Goal: Information Seeking & Learning: Find specific page/section

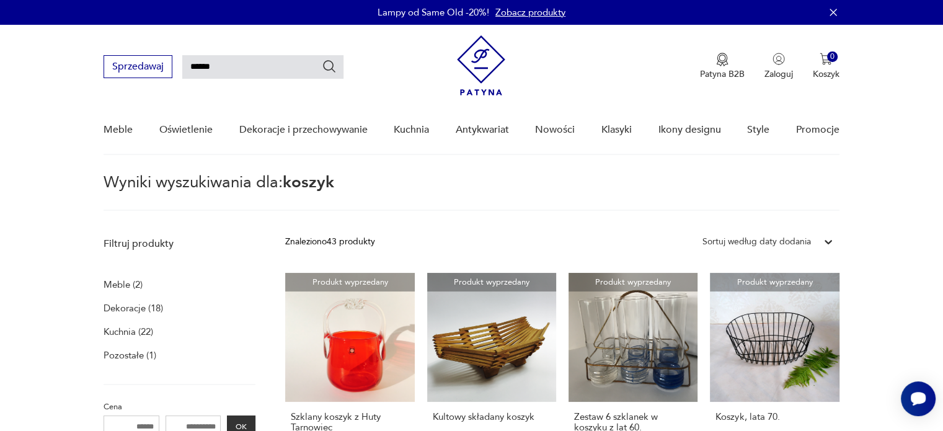
click at [208, 69] on input "******" at bounding box center [262, 67] width 161 height 24
type input "*******"
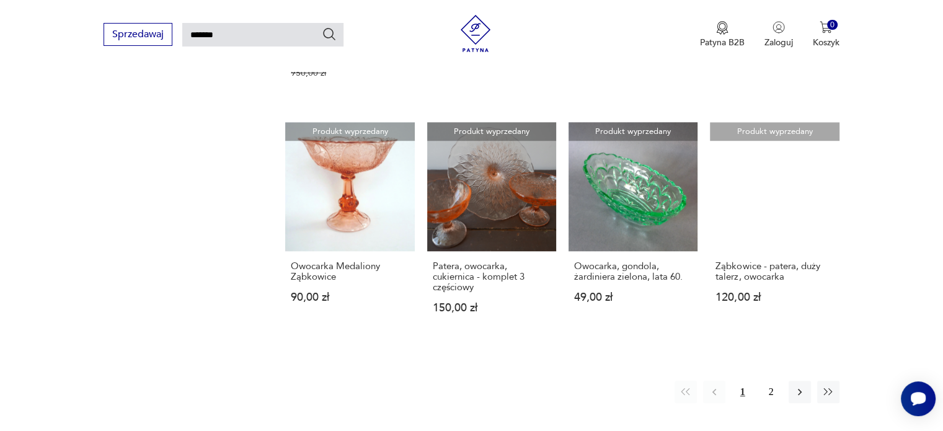
scroll to position [974, 0]
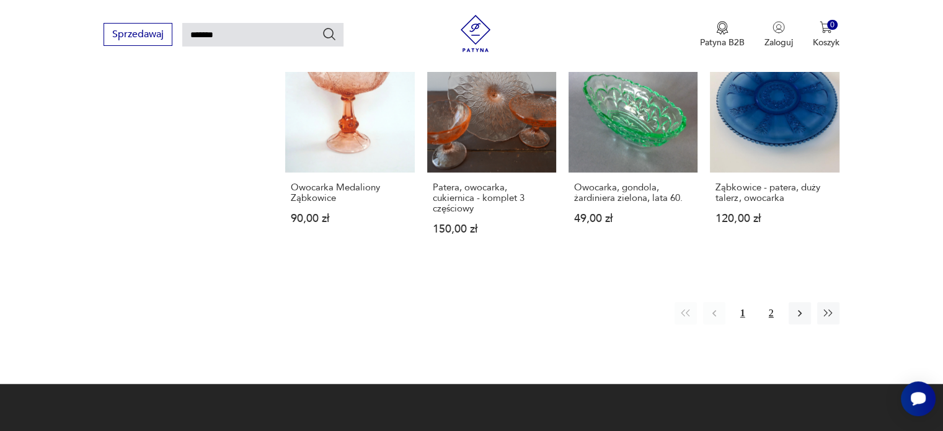
click at [769, 304] on button "2" at bounding box center [771, 313] width 22 height 22
